Goal: Find specific page/section: Find specific page/section

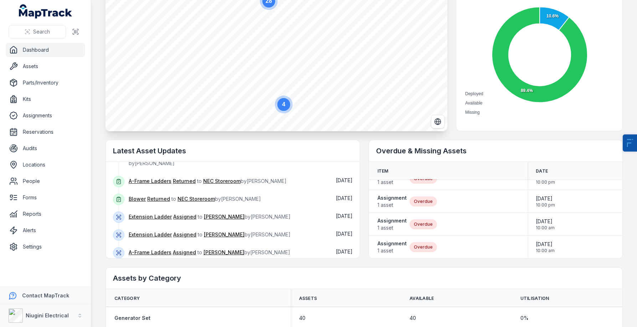
scroll to position [111, 0]
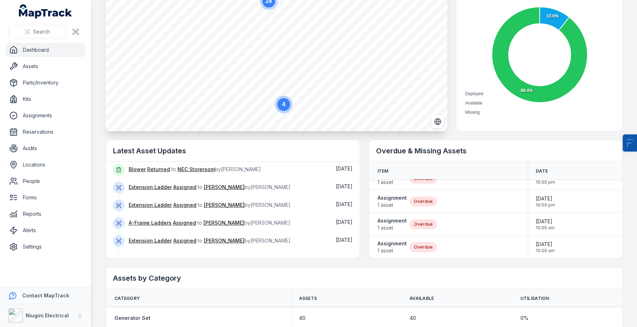
click at [134, 253] on button "Show more" at bounding box center [135, 260] width 44 height 15
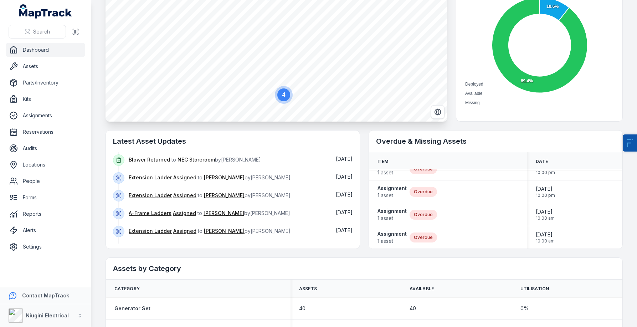
scroll to position [80, 0]
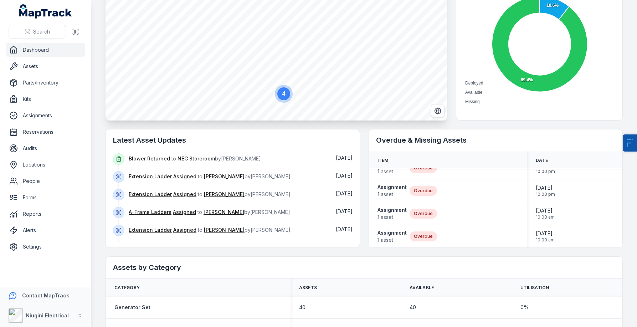
click at [142, 243] on button "Show more" at bounding box center [135, 250] width 44 height 15
click at [143, 243] on button "Show more" at bounding box center [135, 250] width 44 height 15
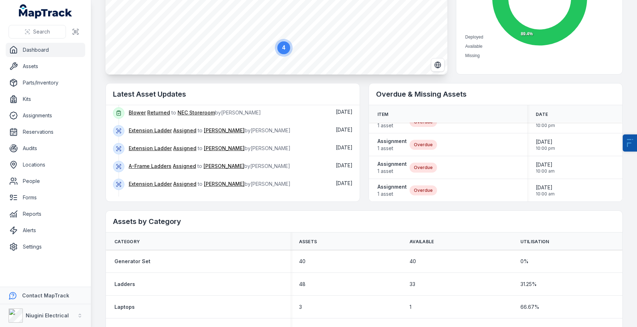
scroll to position [172, 0]
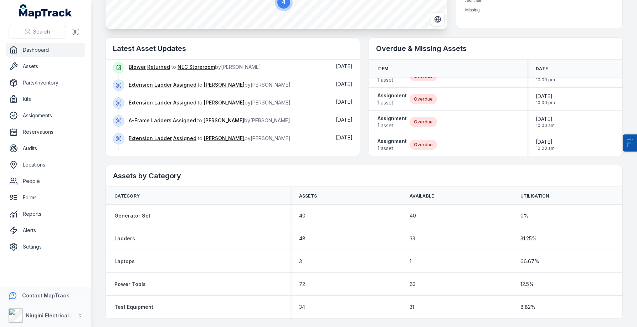
click at [144, 151] on button "Show more" at bounding box center [135, 158] width 44 height 15
click at [30, 249] on link "Settings" at bounding box center [46, 247] width 80 height 14
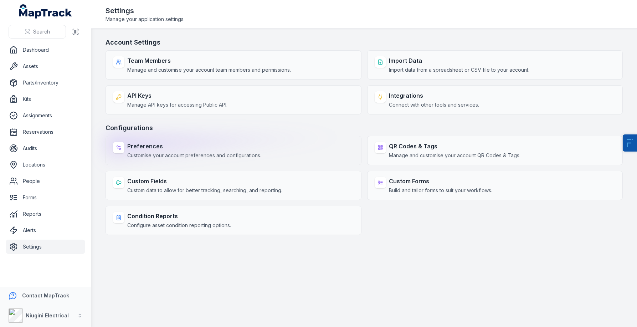
click at [154, 146] on strong "Preferences" at bounding box center [194, 146] width 134 height 9
select select "***"
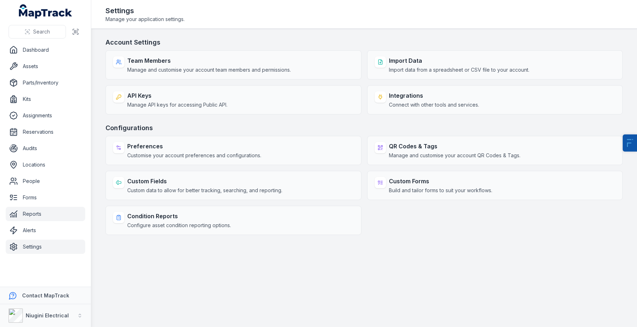
click at [42, 214] on link "Reports" at bounding box center [46, 214] width 80 height 14
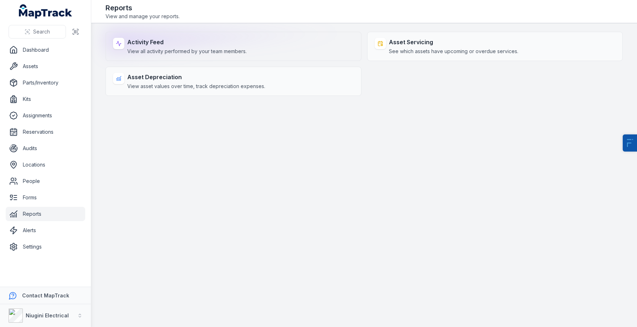
click at [180, 44] on strong "Activity Feed" at bounding box center [186, 42] width 119 height 9
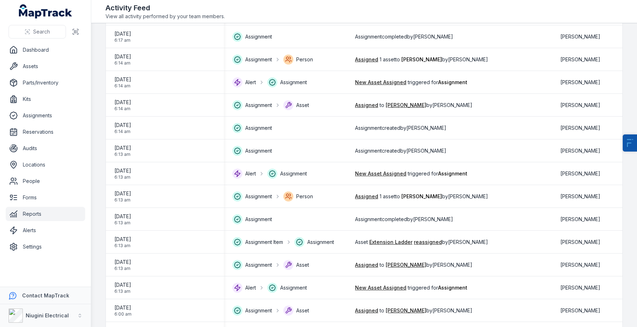
scroll to position [912, 0]
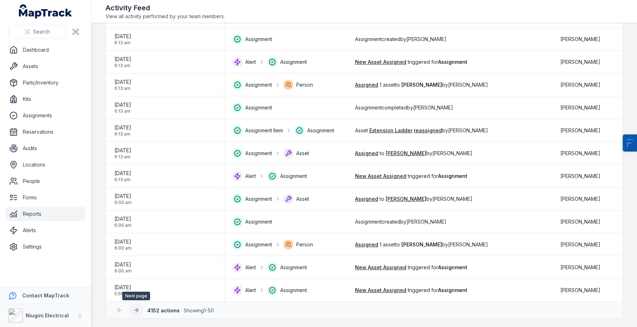
click at [133, 308] on icon at bounding box center [136, 310] width 7 height 7
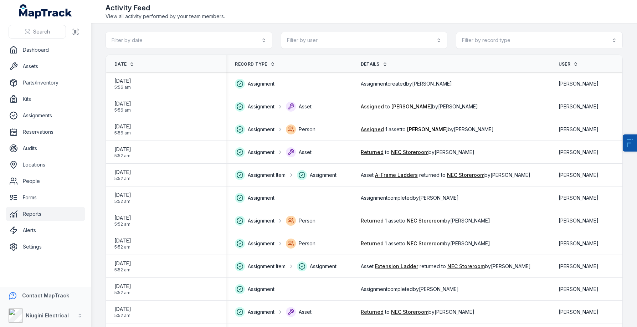
click at [47, 238] on ul "Dashboard Assets Parts/Inventory Kits Assignments Reservations Audits Locations…" at bounding box center [46, 148] width 80 height 211
click at [55, 233] on link "Alerts" at bounding box center [46, 230] width 80 height 14
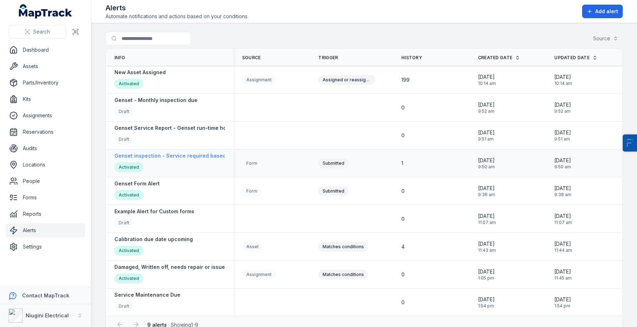
scroll to position [15, 0]
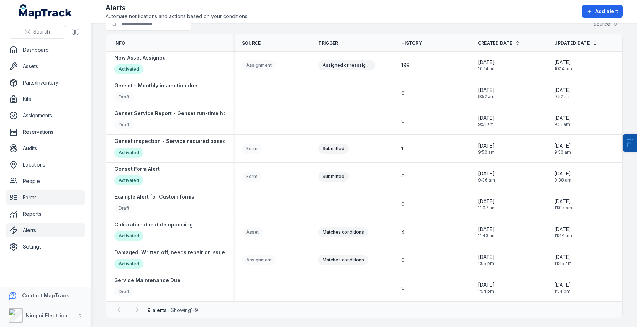
click at [45, 199] on link "Forms" at bounding box center [46, 197] width 80 height 14
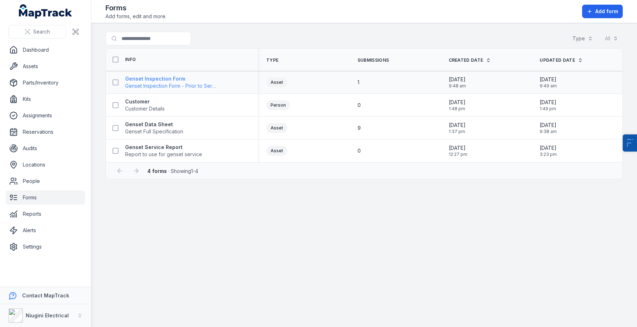
click at [164, 77] on strong "Genset Inspection Form" at bounding box center [170, 78] width 91 height 7
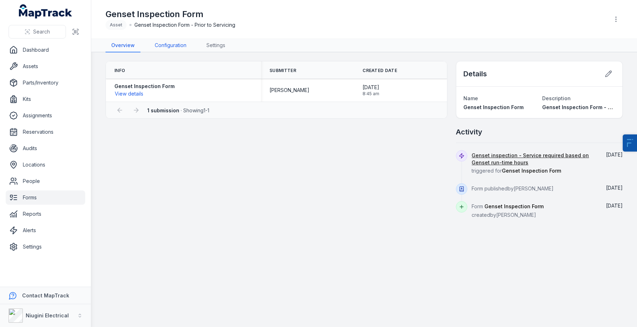
click at [173, 48] on link "Configuration" at bounding box center [170, 46] width 43 height 14
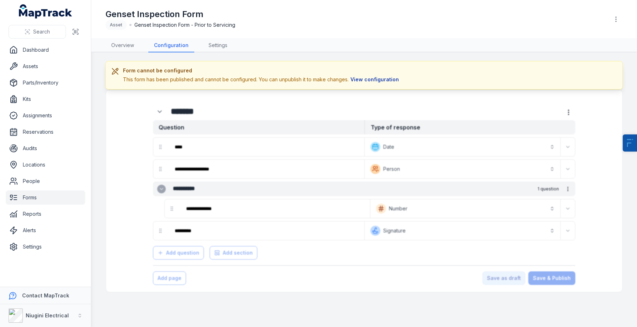
click at [358, 82] on button "View configuration" at bounding box center [375, 80] width 52 height 8
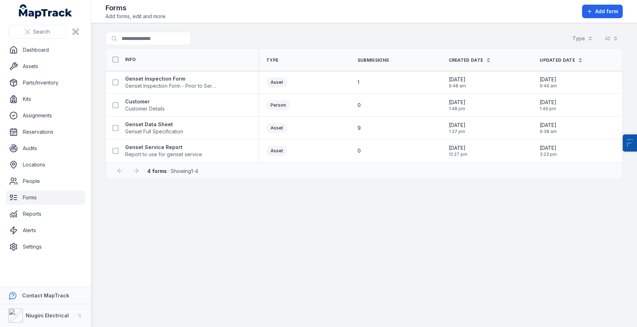
click at [85, 62] on nav "Dashboard Assets Parts/Inventory Kits Assignments Reservations Audits Locations…" at bounding box center [45, 165] width 91 height 244
click at [55, 63] on link "Assets" at bounding box center [46, 66] width 80 height 14
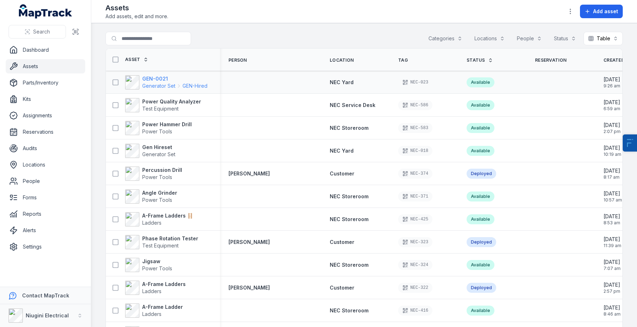
click at [168, 83] on span "Generator Set" at bounding box center [158, 85] width 33 height 7
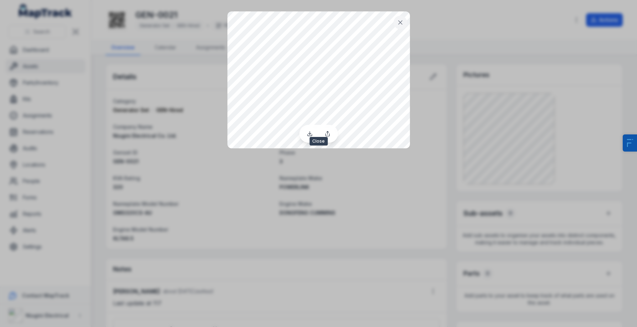
click at [404, 21] on button at bounding box center [401, 23] width 14 height 14
